Goal: Transaction & Acquisition: Obtain resource

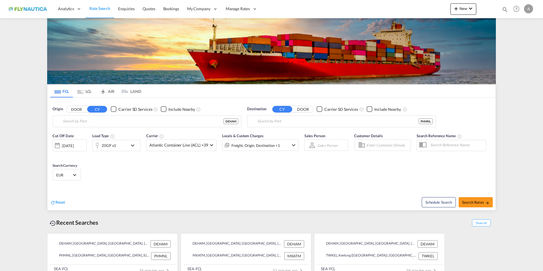
type input "[GEOGRAPHIC_DATA], [GEOGRAPHIC_DATA]"
type input "[GEOGRAPHIC_DATA], PHMNL"
click at [87, 91] on md-tab-item "LCL" at bounding box center [84, 91] width 23 height 12
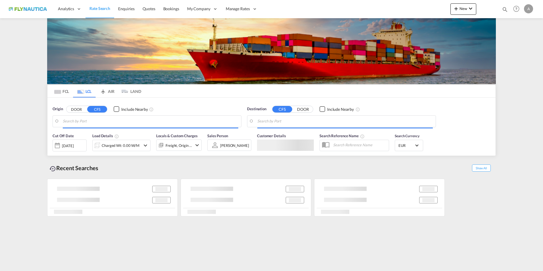
click at [77, 107] on button "DOOR" at bounding box center [76, 109] width 20 height 7
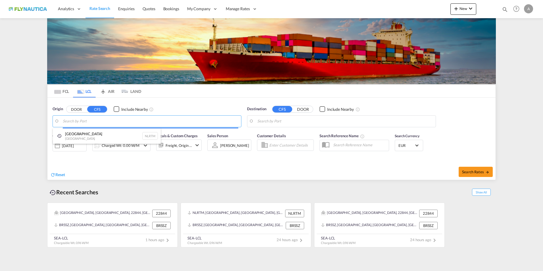
click at [80, 139] on div "Rotterdam Netherlands NLRTM" at bounding box center [107, 135] width 108 height 15
type input "Rotterdam, NLRTM"
click at [89, 120] on input "Rotterdam, NLRTM" at bounding box center [151, 121] width 176 height 9
drag, startPoint x: 109, startPoint y: 120, endPoint x: 10, endPoint y: 111, distance: 99.6
click at [10, 111] on md-content "Analytics Reports Dashboard Rate Search Enquiries Quotes Bookings" at bounding box center [271, 135] width 543 height 271
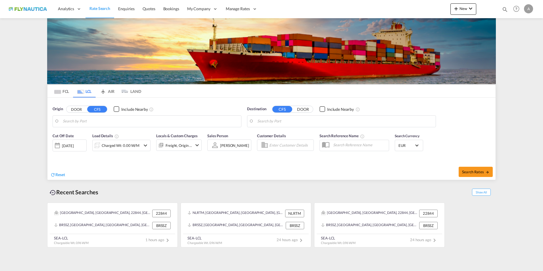
click at [129, 122] on body "Analytics Reports Dashboard Rate Search Enquiries Quotes Bookings" at bounding box center [271, 135] width 543 height 271
click at [106, 121] on body "Analytics Reports Dashboard Rate Search Enquiries Quotes Bookings" at bounding box center [271, 135] width 543 height 271
click at [76, 109] on button "DOOR" at bounding box center [76, 109] width 20 height 7
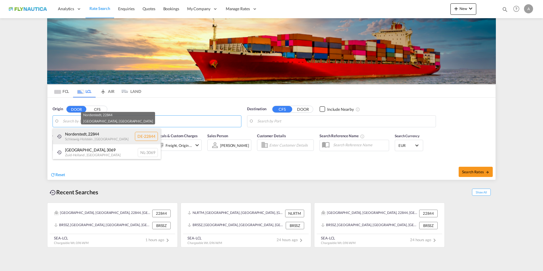
click at [89, 135] on div "[GEOGRAPHIC_DATA] , 22844 [GEOGRAPHIC_DATA] , [GEOGRAPHIC_DATA] DE-22844" at bounding box center [107, 136] width 108 height 16
type input "DE-22844, [GEOGRAPHIC_DATA], [GEOGRAPHIC_DATA]"
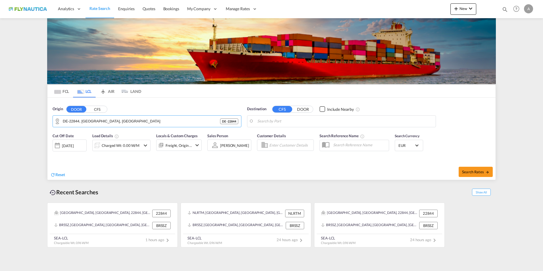
click at [283, 125] on body "Analytics Reports Dashboard Rate Search Enquiries Quotes Bookings" at bounding box center [271, 135] width 543 height 271
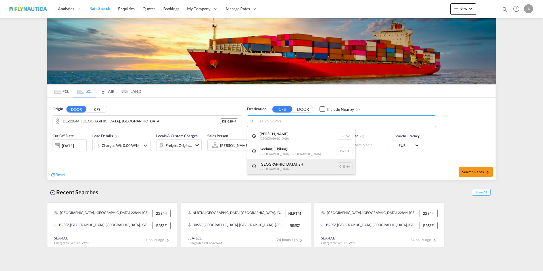
click at [276, 170] on div "Shanghai, SH China CNSHA" at bounding box center [301, 166] width 108 height 15
type input "Shanghai, SH, CNSHA"
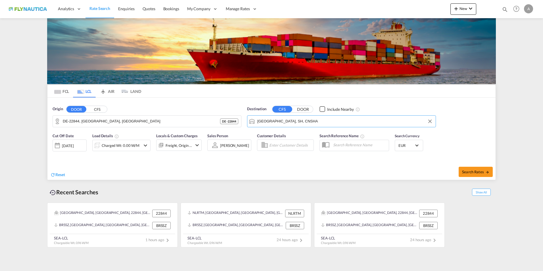
click at [143, 146] on md-icon "icon-chevron-down" at bounding box center [145, 145] width 7 height 7
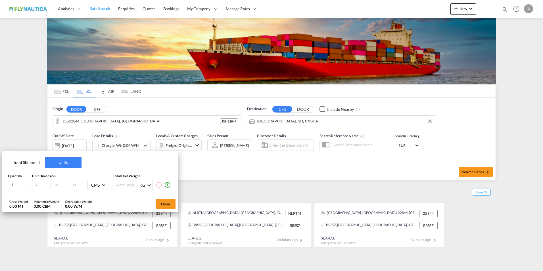
click at [43, 183] on input "number" at bounding box center [42, 184] width 15 height 5
type input "120"
type input "80"
type input "100"
type input "150"
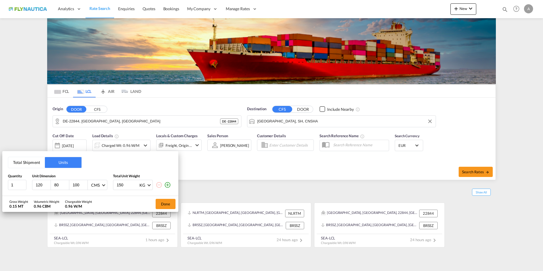
click at [164, 202] on button "Done" at bounding box center [166, 204] width 20 height 10
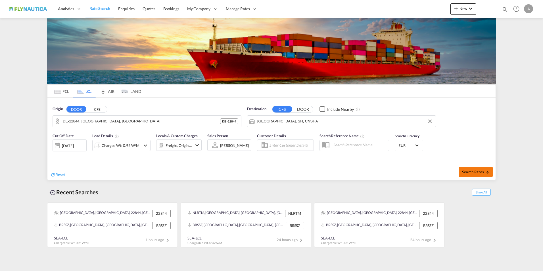
click at [473, 172] on span "Search Rates" at bounding box center [475, 172] width 27 height 5
type input "22844 to CNSHA / 30 Sep 2025"
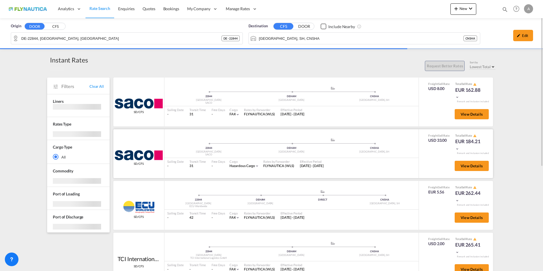
drag, startPoint x: 265, startPoint y: 165, endPoint x: 295, endPoint y: 164, distance: 29.3
click at [295, 164] on div "Rates by Forwarder FLYNAUTICA (WLS)" at bounding box center [278, 164] width 36 height 12
drag, startPoint x: 243, startPoint y: 114, endPoint x: 274, endPoint y: 114, distance: 31.5
click at [274, 114] on div "Rates by Forwarder FLYNAUTICA (WLS)" at bounding box center [259, 112] width 36 height 12
click at [471, 114] on span "View Details" at bounding box center [472, 114] width 22 height 5
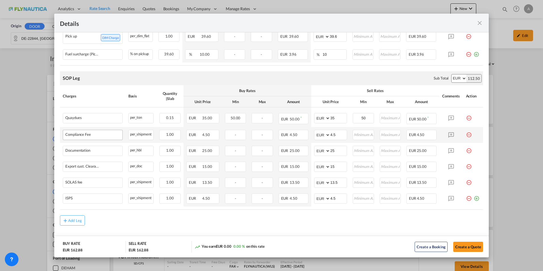
scroll to position [251, 0]
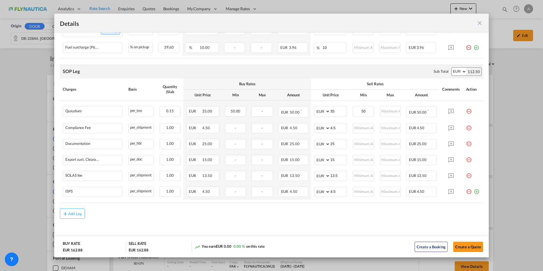
click at [480, 21] on md-icon "icon-close fg-AAA8AD m-0 cursor" at bounding box center [479, 23] width 7 height 7
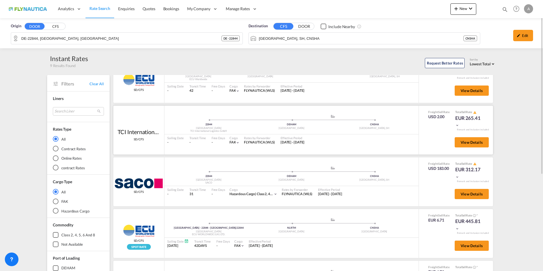
scroll to position [0, 0]
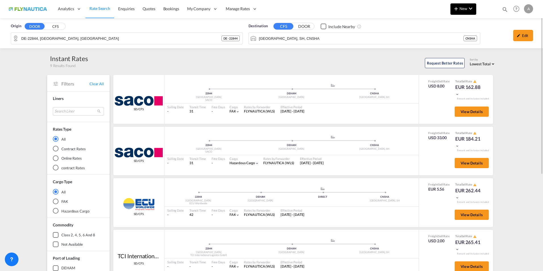
click at [456, 12] on button "New" at bounding box center [464, 8] width 26 height 11
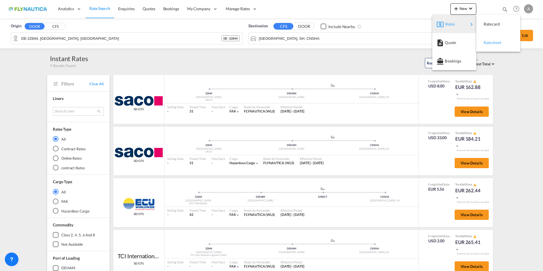
click at [505, 43] on div "Ratesheet" at bounding box center [498, 43] width 35 height 14
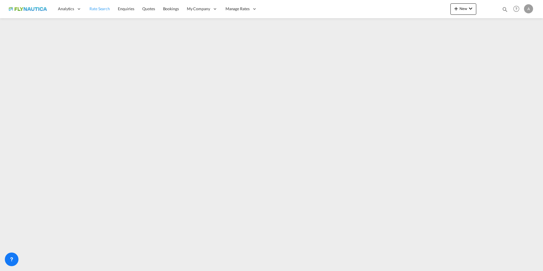
drag, startPoint x: 99, startPoint y: 9, endPoint x: 103, endPoint y: 16, distance: 8.5
click at [99, 9] on span "Rate Search" at bounding box center [99, 8] width 20 height 5
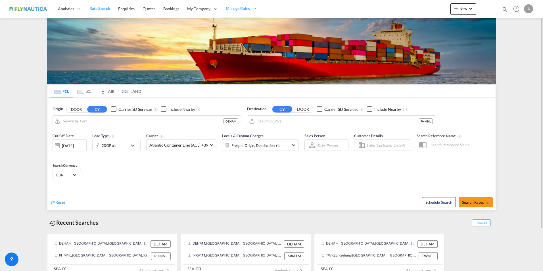
type input "[GEOGRAPHIC_DATA], [GEOGRAPHIC_DATA]"
type input "Manila, PHMNL"
drag, startPoint x: 352, startPoint y: 122, endPoint x: 290, endPoint y: 121, distance: 62.2
click at [241, 121] on div "Origin DOOR CY Carrier SD Services Include Nearby Hamburg, DEHAM DEHAM Destinat…" at bounding box center [271, 114] width 448 height 32
drag, startPoint x: 303, startPoint y: 118, endPoint x: 235, endPoint y: 117, distance: 67.6
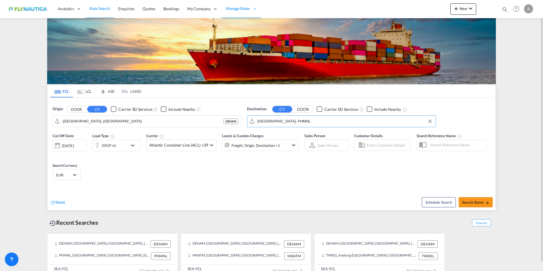
click at [235, 117] on div "Origin DOOR CY Carrier SD Services Include Nearby Hamburg, DEHAM DEHAM Destinat…" at bounding box center [271, 114] width 448 height 32
click at [209, 147] on md-select-value "Atlantic Container Line (ACL) +39" at bounding box center [182, 145] width 70 height 11
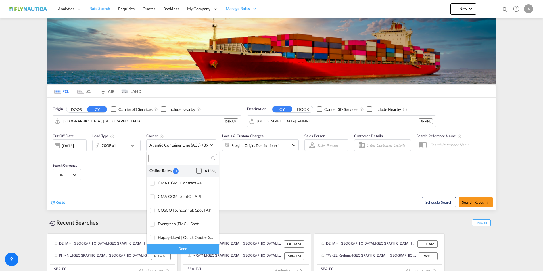
click at [196, 171] on div "Checkbox No Ink" at bounding box center [199, 171] width 6 height 6
click at [187, 249] on div "Done" at bounding box center [183, 249] width 72 height 10
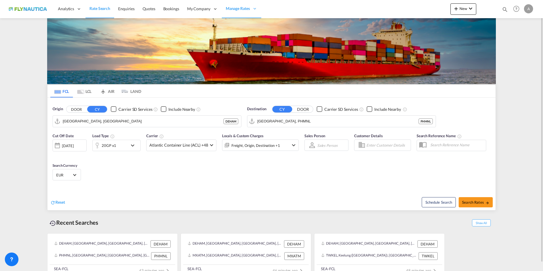
click at [528, 11] on div "A" at bounding box center [528, 8] width 9 height 9
click at [516, 27] on button "My Profile" at bounding box center [522, 24] width 37 height 11
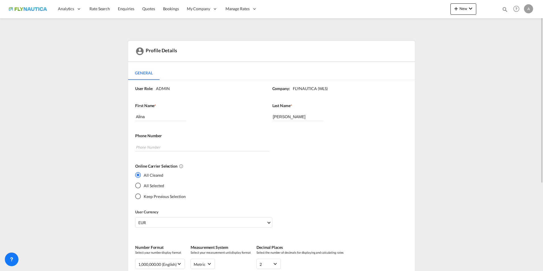
click at [139, 186] on div "All Selected" at bounding box center [138, 186] width 6 height 6
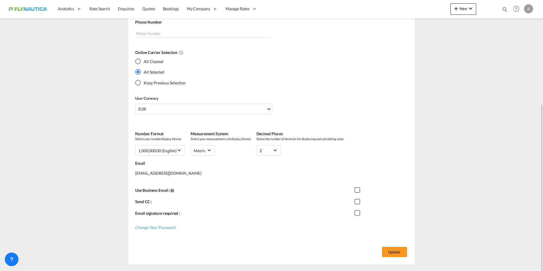
scroll to position [130, 0]
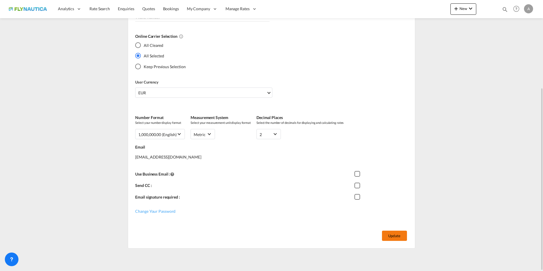
click at [396, 237] on button "Update" at bounding box center [394, 236] width 25 height 10
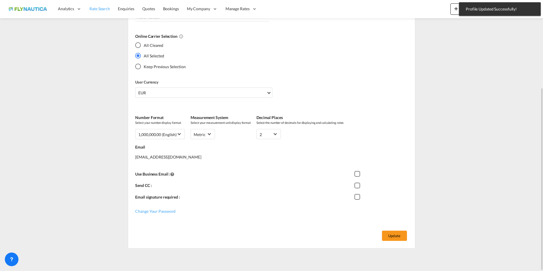
click at [103, 11] on span "Rate Search" at bounding box center [99, 9] width 20 height 6
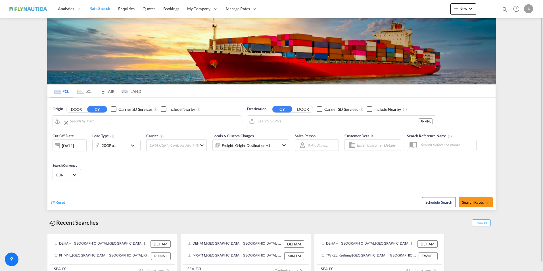
type input "[GEOGRAPHIC_DATA], [GEOGRAPHIC_DATA]"
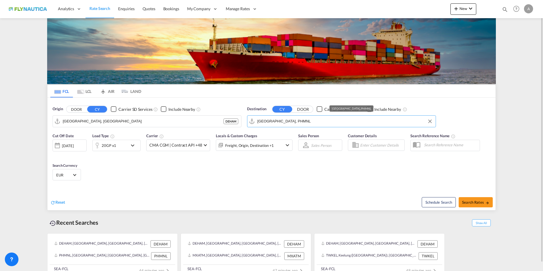
drag, startPoint x: 307, startPoint y: 118, endPoint x: 243, endPoint y: 116, distance: 63.4
click at [243, 116] on div "Origin DOOR CY Carrier SD Services Include Nearby Hamburg, DEHAM DEHAM Destinat…" at bounding box center [271, 114] width 448 height 32
drag, startPoint x: 307, startPoint y: 122, endPoint x: 250, endPoint y: 120, distance: 56.8
click at [250, 120] on md-input-container "Manila, PHMNL" at bounding box center [341, 121] width 188 height 11
click at [296, 137] on div "Dubai United Arab Emirates AEDXB" at bounding box center [301, 136] width 108 height 17
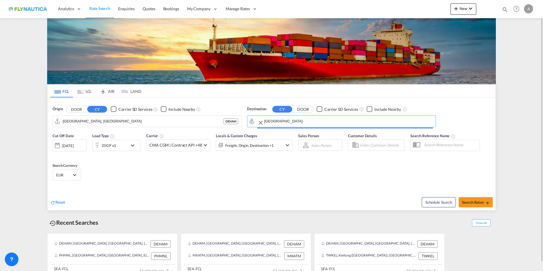
type input "Dubai, AEDXB"
click at [481, 206] on button "Search Rates" at bounding box center [476, 202] width 34 height 10
type input "DEHAM to AEDXB / 30 Sep 2025"
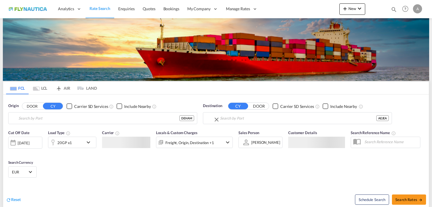
type input "[GEOGRAPHIC_DATA], [GEOGRAPHIC_DATA]"
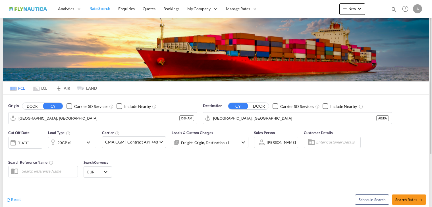
click at [39, 87] on md-icon "Use the left and right arrow keys to navigate between tabs" at bounding box center [36, 88] width 7 height 4
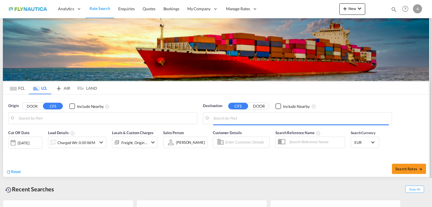
click at [31, 104] on button "DOOR" at bounding box center [32, 106] width 20 height 7
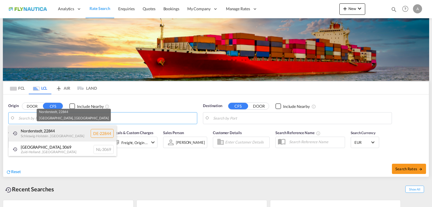
click at [45, 134] on div "[GEOGRAPHIC_DATA] , 22844 [GEOGRAPHIC_DATA] , [GEOGRAPHIC_DATA] DE-22844" at bounding box center [63, 133] width 108 height 16
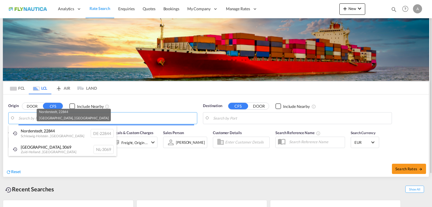
type input "DE-22844, [GEOGRAPHIC_DATA], [GEOGRAPHIC_DATA]"
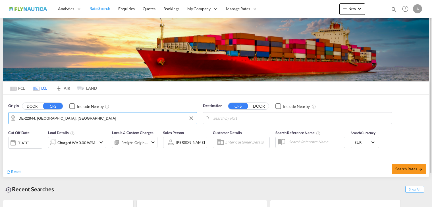
click at [248, 118] on body "Analytics Reports Dashboard Rate Search Enquiries Quotes Bookings" at bounding box center [216, 103] width 432 height 207
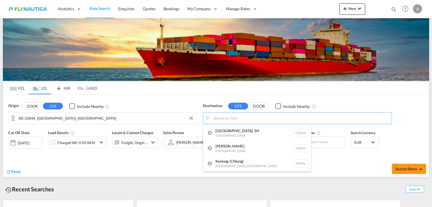
type input "s"
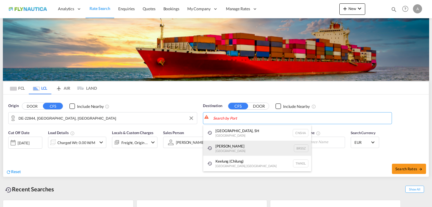
click at [243, 151] on div "[PERSON_NAME] [GEOGRAPHIC_DATA] BRSSZ" at bounding box center [257, 147] width 108 height 15
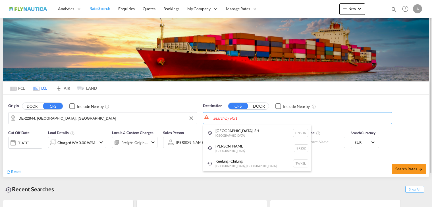
type input "Santos, BRSSZ"
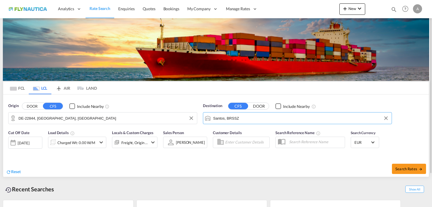
click at [80, 144] on div "Charged Wt: 0.00 W/M" at bounding box center [76, 142] width 38 height 8
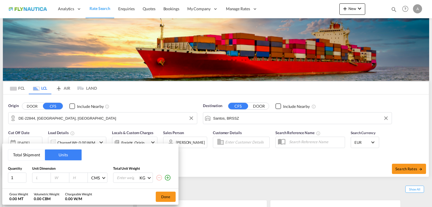
click at [38, 178] on input "number" at bounding box center [42, 177] width 15 height 5
type input "120"
type input "80"
type input "100"
type input "150"
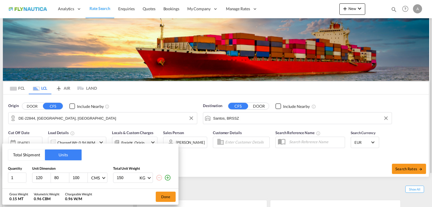
drag, startPoint x: 167, startPoint y: 196, endPoint x: 233, endPoint y: 181, distance: 67.2
click at [167, 196] on button "Done" at bounding box center [166, 196] width 20 height 10
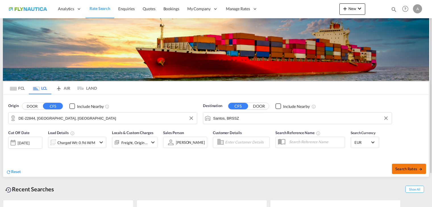
click at [407, 168] on span "Search Rates" at bounding box center [408, 168] width 27 height 5
type input "22844 to BRSSZ / [DATE]"
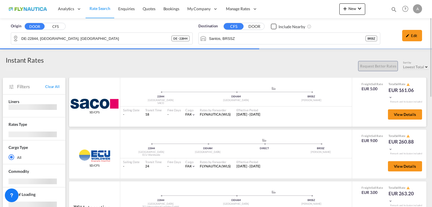
drag, startPoint x: 413, startPoint y: 92, endPoint x: 389, endPoint y: 92, distance: 24.4
click at [389, 92] on div "Freight Sell Rate EUR 5.00 Total Sell Rate EUR 161.06" at bounding box center [389, 91] width 64 height 18
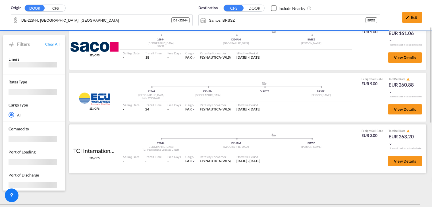
scroll to position [28, 0]
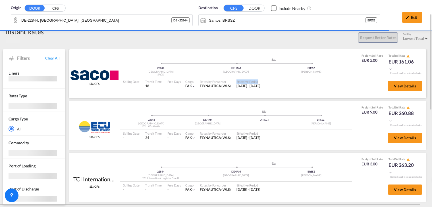
drag, startPoint x: 234, startPoint y: 82, endPoint x: 269, endPoint y: 82, distance: 34.9
click at [263, 82] on div "Effective Period [DATE] - [DATE]" at bounding box center [249, 84] width 30 height 12
drag, startPoint x: 269, startPoint y: 82, endPoint x: 318, endPoint y: 91, distance: 49.6
click at [317, 91] on div "22844 Germany SACO .a{fill:#aaa8ad;} .a{fill:#aaa8ad;} DEHAM [GEOGRAPHIC_DATA] …" at bounding box center [236, 73] width 232 height 35
click at [407, 85] on span "View Details" at bounding box center [405, 86] width 22 height 5
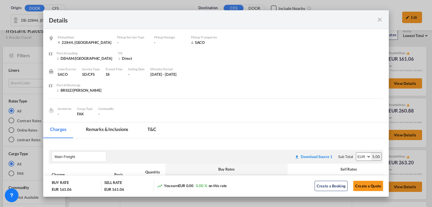
scroll to position [27, 0]
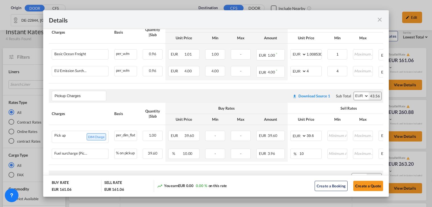
click at [380, 19] on md-icon "icon-close fg-AAA8AD m-0 cursor" at bounding box center [379, 19] width 7 height 7
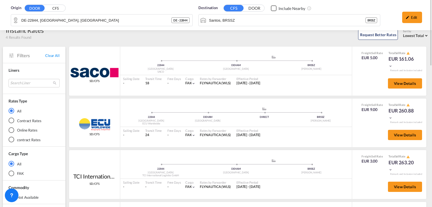
scroll to position [0, 0]
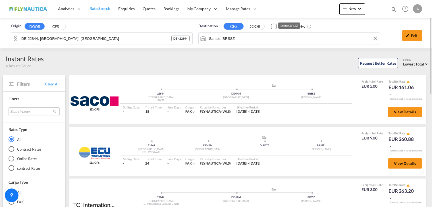
drag, startPoint x: 245, startPoint y: 37, endPoint x: 155, endPoint y: 34, distance: 89.8
click at [123, 28] on div "Origin DOOR CFS DE-22844, [GEOGRAPHIC_DATA], [GEOGRAPHIC_DATA] DE - 22844 Desti…" at bounding box center [216, 33] width 420 height 30
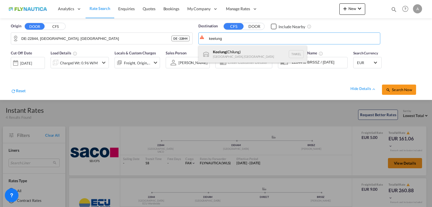
click at [245, 54] on div "Keelung ([GEOGRAPHIC_DATA]) [GEOGRAPHIC_DATA], [GEOGRAPHIC_DATA] TWKEL" at bounding box center [253, 53] width 108 height 17
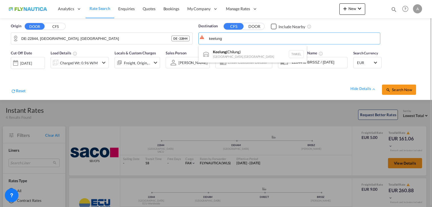
type input "Keelung (Chilung), TWKEL"
click at [404, 89] on span "Search Now" at bounding box center [399, 89] width 26 height 5
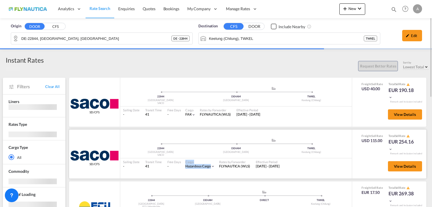
drag, startPoint x: 182, startPoint y: 166, endPoint x: 214, endPoint y: 168, distance: 33.0
click at [214, 168] on div "Sailing Date - Transit Time 41 Free Days View - Cargo Hazardous Cargo | Rates b…" at bounding box center [236, 164] width 232 height 12
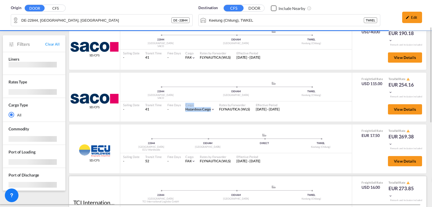
scroll to position [114, 0]
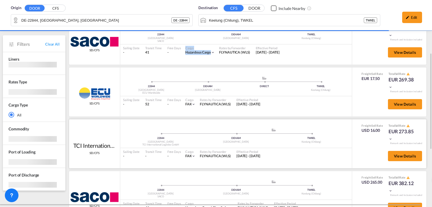
drag, startPoint x: 411, startPoint y: 132, endPoint x: 384, endPoint y: 133, distance: 27.6
click at [384, 133] on div "Freight Sell Rate USD 16.00 Total Sell Rate EUR 273.85" at bounding box center [389, 132] width 64 height 18
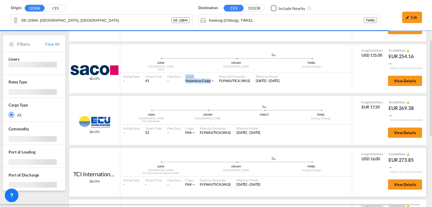
scroll to position [0, 0]
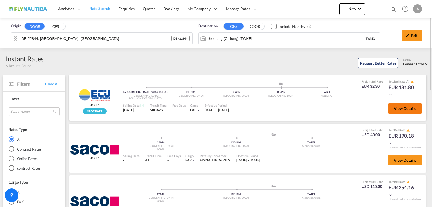
click at [409, 110] on span "View Details" at bounding box center [405, 108] width 22 height 5
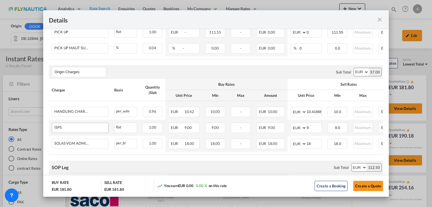
scroll to position [284, 0]
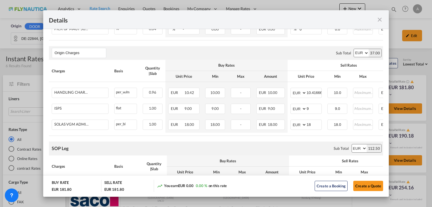
click at [380, 20] on md-icon "icon-close fg-AAA8AD m-0 cursor" at bounding box center [379, 19] width 7 height 7
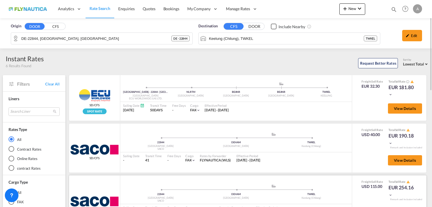
scroll to position [57, 0]
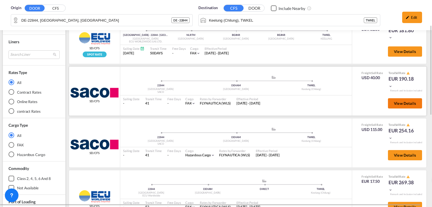
click at [400, 104] on span "View Details" at bounding box center [405, 103] width 22 height 5
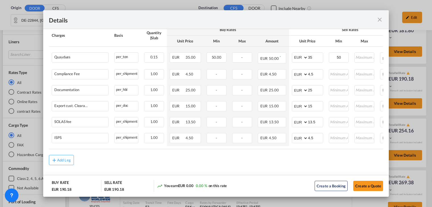
scroll to position [308, 0]
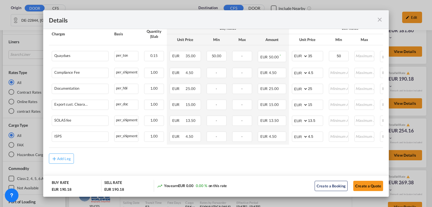
click at [382, 21] on md-icon "icon-close fg-AAA8AD m-0 cursor" at bounding box center [379, 19] width 7 height 7
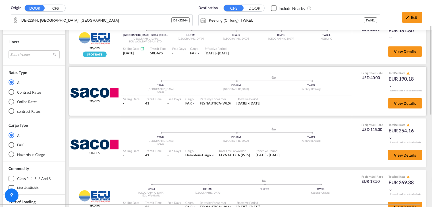
drag, startPoint x: 419, startPoint y: 80, endPoint x: 397, endPoint y: 77, distance: 21.5
click at [397, 77] on div "Freight Sell Rate USD 40.00 Total Sell Rate EUR 190.18" at bounding box center [389, 80] width 64 height 18
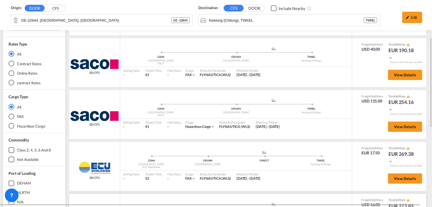
scroll to position [142, 0]
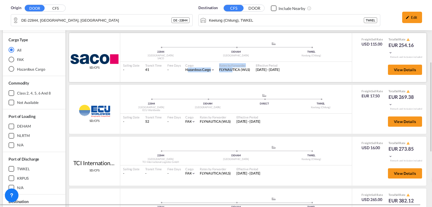
drag, startPoint x: 185, startPoint y: 71, endPoint x: 229, endPoint y: 72, distance: 43.5
click at [229, 72] on div "Sailing Date - Transit Time 41 Free Days View - Cargo Hazardous Cargo | Rates b…" at bounding box center [236, 68] width 232 height 12
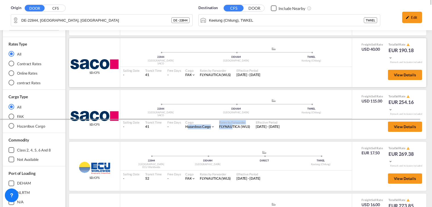
scroll to position [0, 0]
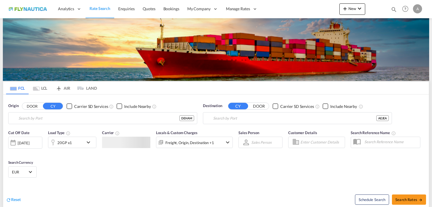
type input "[GEOGRAPHIC_DATA], [GEOGRAPHIC_DATA]"
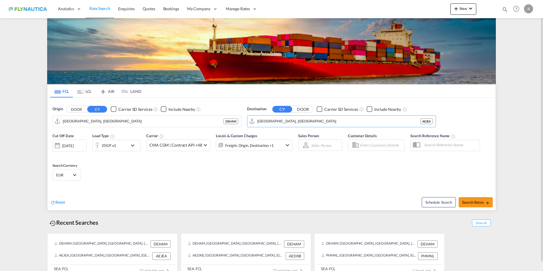
type input "s"
click at [284, 137] on div "Shanghai China CNSHA" at bounding box center [301, 136] width 108 height 17
type input "Shanghai, CNSHA"
click at [432, 202] on span "Search Rates" at bounding box center [475, 202] width 27 height 5
type input "DEHAM to CNSHA / 30 Sep 2025"
